Goal: Task Accomplishment & Management: Use online tool/utility

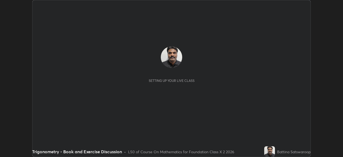
scroll to position [157, 343]
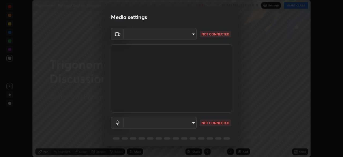
type input "3587b5fcf6e6b1efd567becf28dfd5d3df51b249fd3ad8f2a19155ee8f6d36a4"
type input "default"
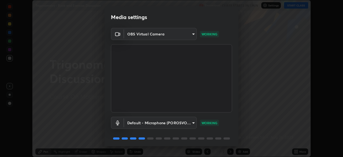
scroll to position [19, 0]
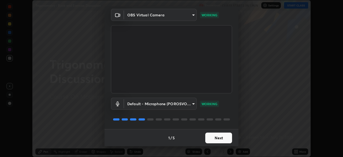
click at [221, 135] on button "Next" at bounding box center [218, 137] width 27 height 11
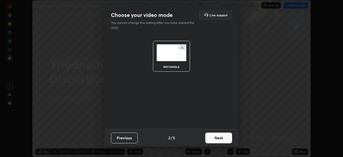
click at [221, 137] on button "Next" at bounding box center [218, 137] width 27 height 11
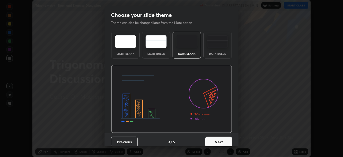
click at [219, 139] on button "Next" at bounding box center [218, 141] width 27 height 11
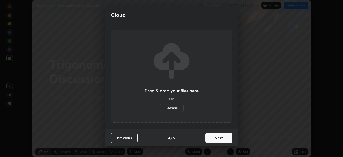
click at [220, 140] on button "Next" at bounding box center [218, 137] width 27 height 11
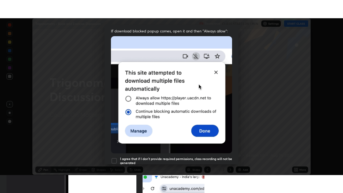
scroll to position [128, 0]
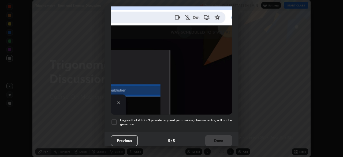
click at [213, 118] on h5 "I agree that if I don't provide required permissions, class recording will not …" at bounding box center [176, 122] width 112 height 8
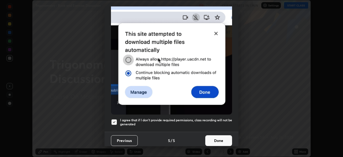
click at [216, 138] on button "Done" at bounding box center [218, 140] width 27 height 11
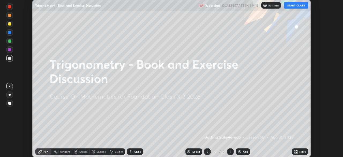
click at [243, 152] on div "Add" at bounding box center [245, 151] width 5 height 3
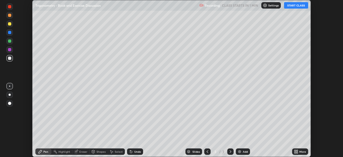
click at [295, 152] on icon at bounding box center [294, 152] width 1 height 1
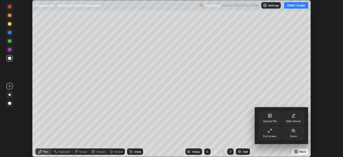
click at [270, 135] on div "Full screen" at bounding box center [269, 136] width 13 height 3
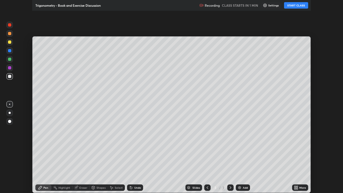
scroll to position [193, 343]
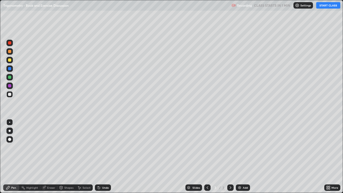
click at [326, 6] on button "START CLASS" at bounding box center [328, 5] width 24 height 6
click at [12, 61] on div at bounding box center [9, 60] width 6 height 6
click at [49, 156] on div "Eraser" at bounding box center [48, 187] width 17 height 6
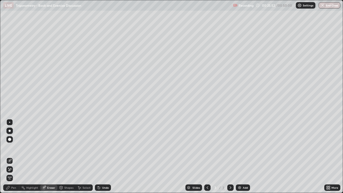
click at [13, 156] on div "Pen" at bounding box center [13, 187] width 5 height 3
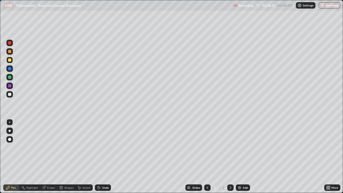
click at [46, 156] on div "Eraser" at bounding box center [48, 187] width 17 height 6
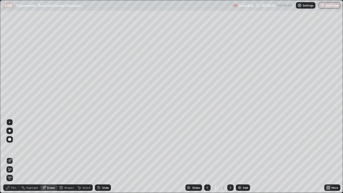
click at [15, 156] on div "Pen" at bounding box center [13, 187] width 5 height 3
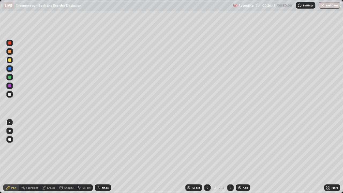
click at [106, 156] on div "Undo" at bounding box center [103, 187] width 16 height 6
click at [13, 156] on div "Pen" at bounding box center [13, 187] width 5 height 3
click at [246, 156] on div "Add" at bounding box center [243, 187] width 14 height 6
click at [13, 58] on div at bounding box center [9, 60] width 6 height 6
click at [51, 156] on div "Eraser" at bounding box center [51, 187] width 8 height 3
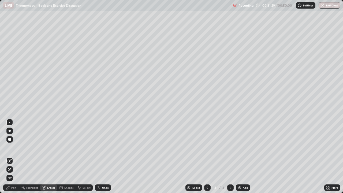
click at [14, 156] on div "Pen" at bounding box center [13, 187] width 5 height 3
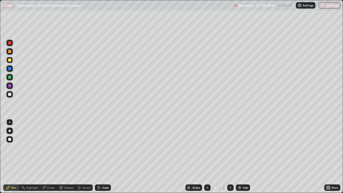
click at [245, 156] on div "Add" at bounding box center [245, 187] width 5 height 3
click at [50, 156] on div "Eraser" at bounding box center [48, 187] width 17 height 6
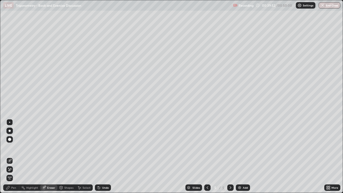
click at [14, 156] on div "Pen" at bounding box center [13, 187] width 5 height 3
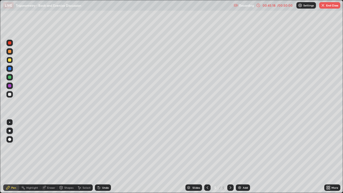
click at [245, 156] on div "Add" at bounding box center [245, 187] width 5 height 3
click at [273, 6] on div "00:46:52" at bounding box center [268, 5] width 15 height 3
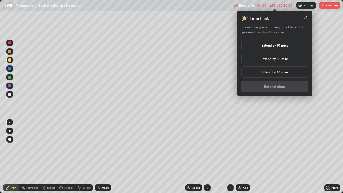
click at [274, 45] on h5 "Extend by 10 mins" at bounding box center [274, 45] width 27 height 5
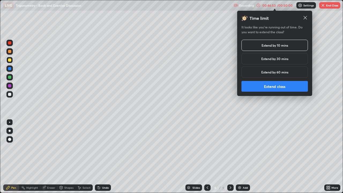
click at [270, 87] on button "Extend class" at bounding box center [274, 86] width 66 height 11
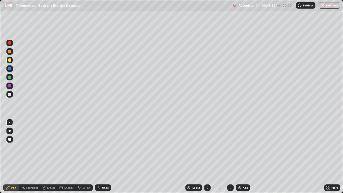
click at [327, 6] on button "End Class" at bounding box center [329, 5] width 22 height 6
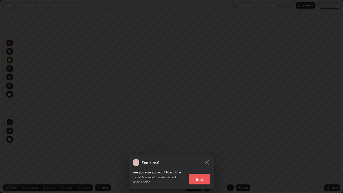
click at [204, 156] on button "End" at bounding box center [199, 179] width 21 height 11
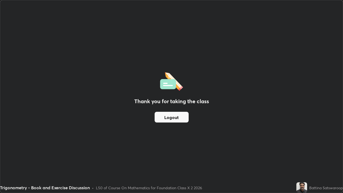
click at [182, 117] on button "Logout" at bounding box center [172, 117] width 34 height 11
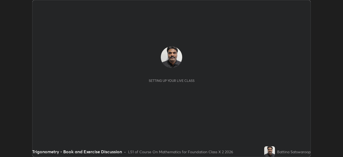
scroll to position [157, 343]
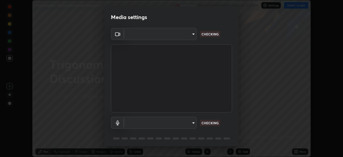
type input "3587b5fcf6e6b1efd567becf28dfd5d3df51b249fd3ad8f2a19155ee8f6d36a4"
click at [187, 119] on body "Erase all Trigonometry - Book and Exercise Discussion Recording WAS SCHEDULED T…" at bounding box center [171, 78] width 343 height 157
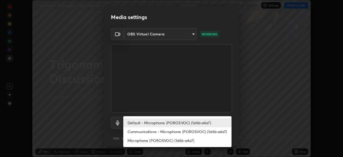
click at [201, 130] on li "Communications - Microphone (POROSVOC) (1d6b:a4a7)" at bounding box center [177, 131] width 108 height 9
type input "communications"
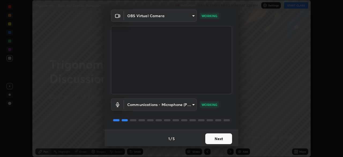
scroll to position [19, 0]
click at [218, 136] on button "Next" at bounding box center [218, 138] width 27 height 11
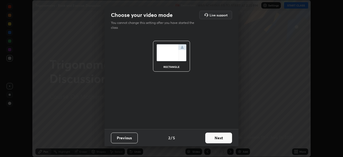
scroll to position [0, 0]
click at [222, 138] on button "Next" at bounding box center [218, 137] width 27 height 11
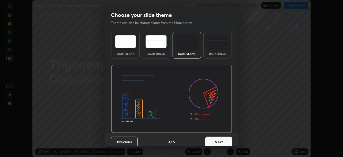
click at [225, 138] on button "Next" at bounding box center [218, 141] width 27 height 11
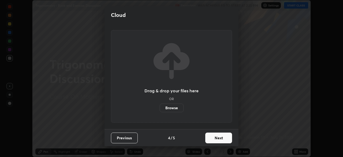
click at [221, 136] on button "Next" at bounding box center [218, 137] width 27 height 11
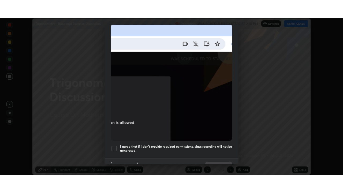
scroll to position [128, 0]
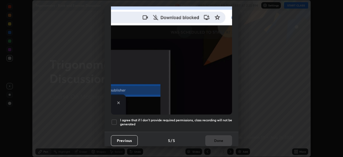
click at [205, 118] on h5 "I agree that if I don't provide required permissions, class recording will not …" at bounding box center [176, 122] width 112 height 8
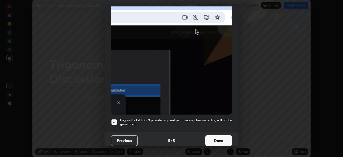
click at [220, 138] on button "Done" at bounding box center [218, 140] width 27 height 11
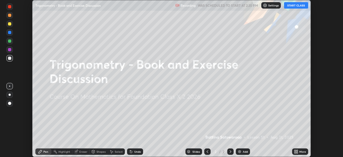
click at [249, 152] on div "Add" at bounding box center [243, 151] width 14 height 6
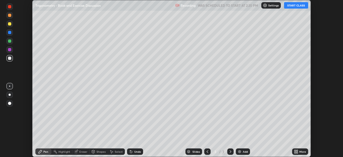
click at [303, 151] on div "More" at bounding box center [302, 151] width 7 height 3
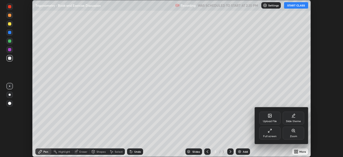
click at [275, 130] on div "Full screen" at bounding box center [269, 132] width 21 height 13
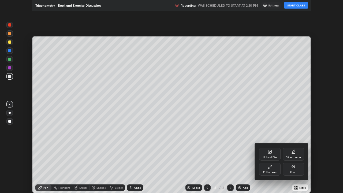
scroll to position [193, 343]
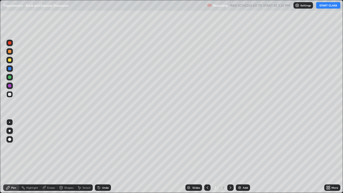
click at [329, 7] on button "START CLASS" at bounding box center [328, 5] width 24 height 6
click at [12, 59] on div at bounding box center [9, 60] width 6 height 6
click at [107, 156] on div "Undo" at bounding box center [105, 187] width 7 height 3
click at [244, 156] on div "Add" at bounding box center [243, 187] width 14 height 6
click at [243, 156] on div "Add" at bounding box center [245, 187] width 5 height 3
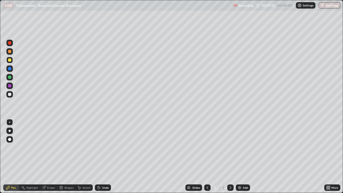
click at [208, 156] on div at bounding box center [207, 187] width 6 height 6
click at [241, 156] on div "Add" at bounding box center [243, 187] width 14 height 6
click at [207, 156] on icon at bounding box center [207, 187] width 4 height 4
click at [230, 156] on icon at bounding box center [230, 187] width 4 height 4
click at [106, 156] on div "Undo" at bounding box center [103, 187] width 16 height 6
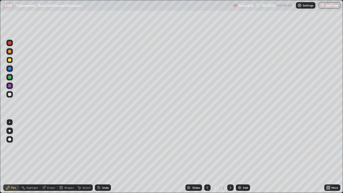
click at [107, 156] on div "Undo" at bounding box center [105, 187] width 7 height 3
click at [106, 156] on div "Undo" at bounding box center [105, 187] width 7 height 3
click at [106, 156] on div "Undo" at bounding box center [103, 187] width 16 height 6
click at [104, 156] on div "Undo" at bounding box center [103, 187] width 16 height 6
click at [241, 156] on img at bounding box center [239, 187] width 4 height 4
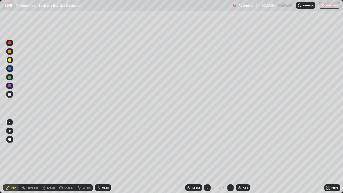
click at [243, 156] on div "Add" at bounding box center [245, 187] width 5 height 3
click at [106, 156] on div "Undo" at bounding box center [105, 187] width 7 height 3
click at [241, 156] on img at bounding box center [239, 187] width 4 height 4
click at [103, 156] on div "Undo" at bounding box center [103, 187] width 16 height 6
click at [50, 156] on div "Eraser" at bounding box center [48, 187] width 17 height 6
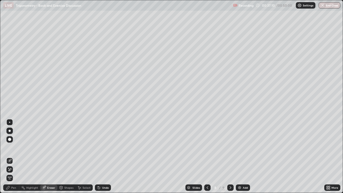
click at [13, 156] on div "Pen" at bounding box center [11, 187] width 16 height 6
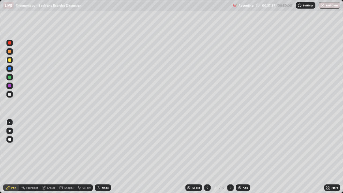
click at [104, 156] on div "Undo" at bounding box center [105, 187] width 7 height 3
click at [104, 156] on div "Undo" at bounding box center [103, 187] width 16 height 6
click at [326, 5] on button "End Class" at bounding box center [329, 5] width 21 height 6
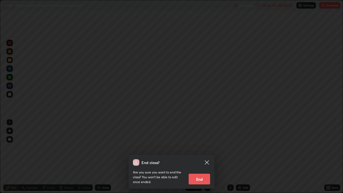
click at [205, 156] on button "End" at bounding box center [199, 179] width 21 height 11
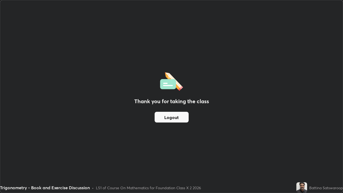
click at [188, 116] on button "Logout" at bounding box center [172, 117] width 34 height 11
